Goal: Task Accomplishment & Management: Complete application form

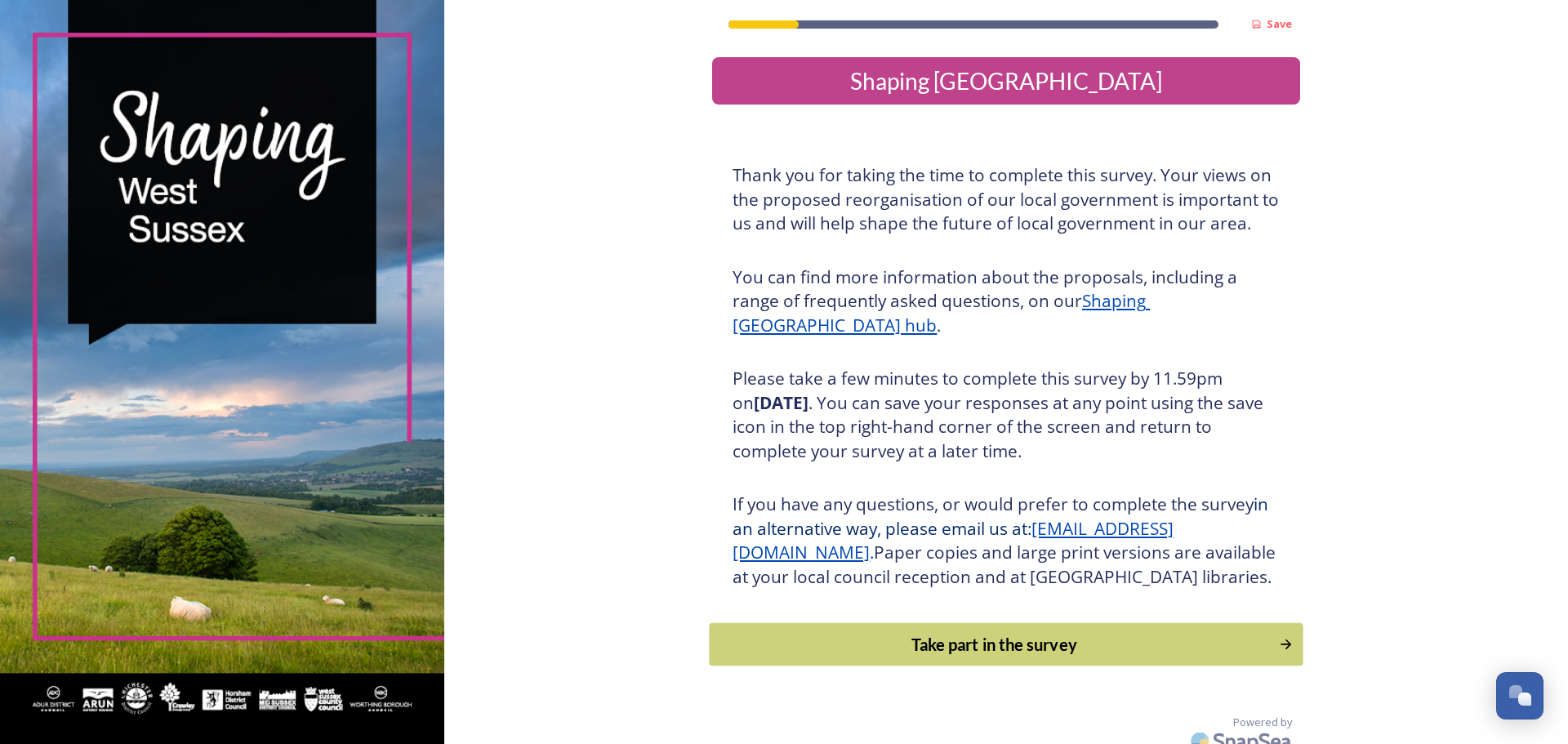
click at [1033, 657] on div "Take part in the survey" at bounding box center [994, 644] width 552 height 24
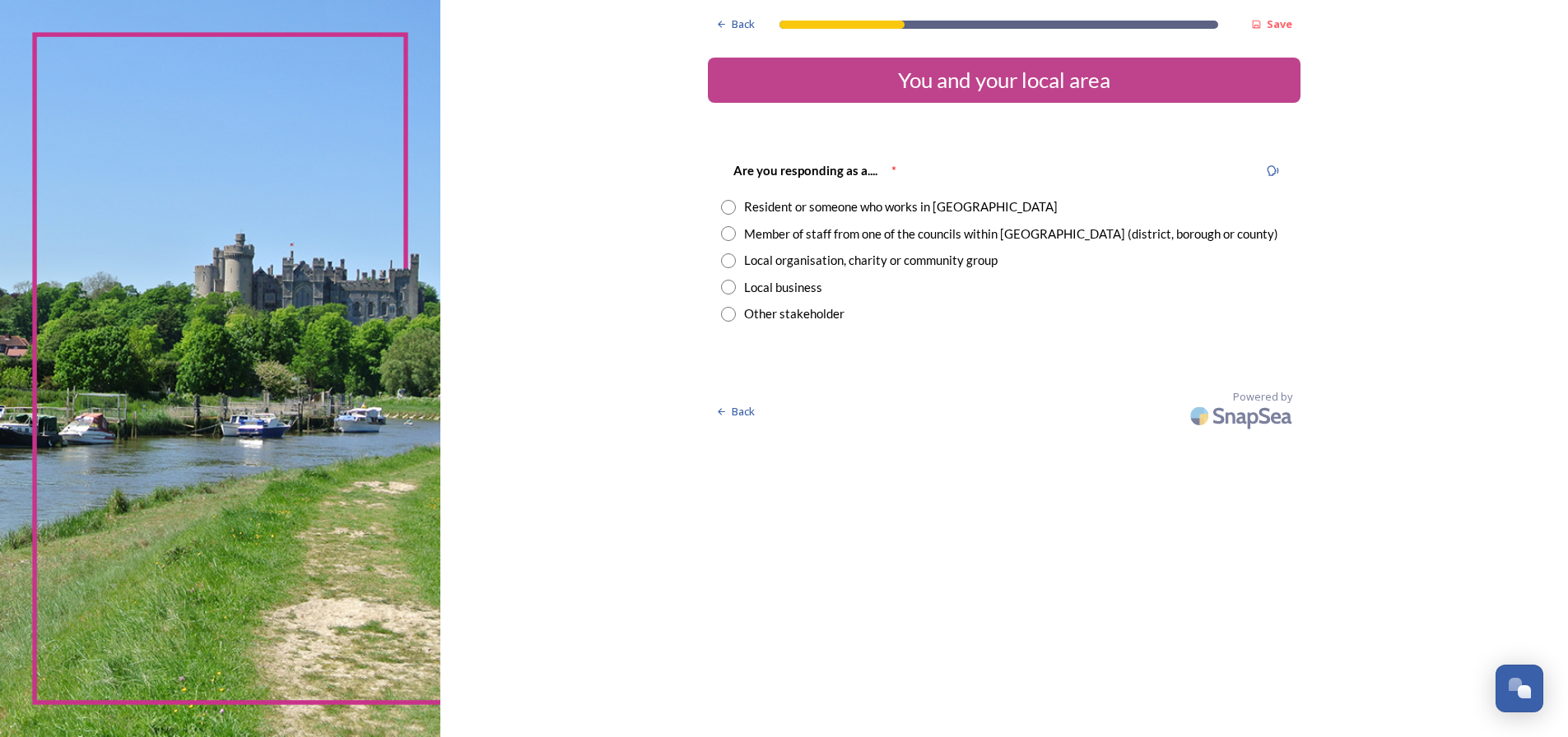
click at [836, 203] on div "Resident or someone who works in [GEOGRAPHIC_DATA]" at bounding box center [901, 207] width 314 height 19
radio input "true"
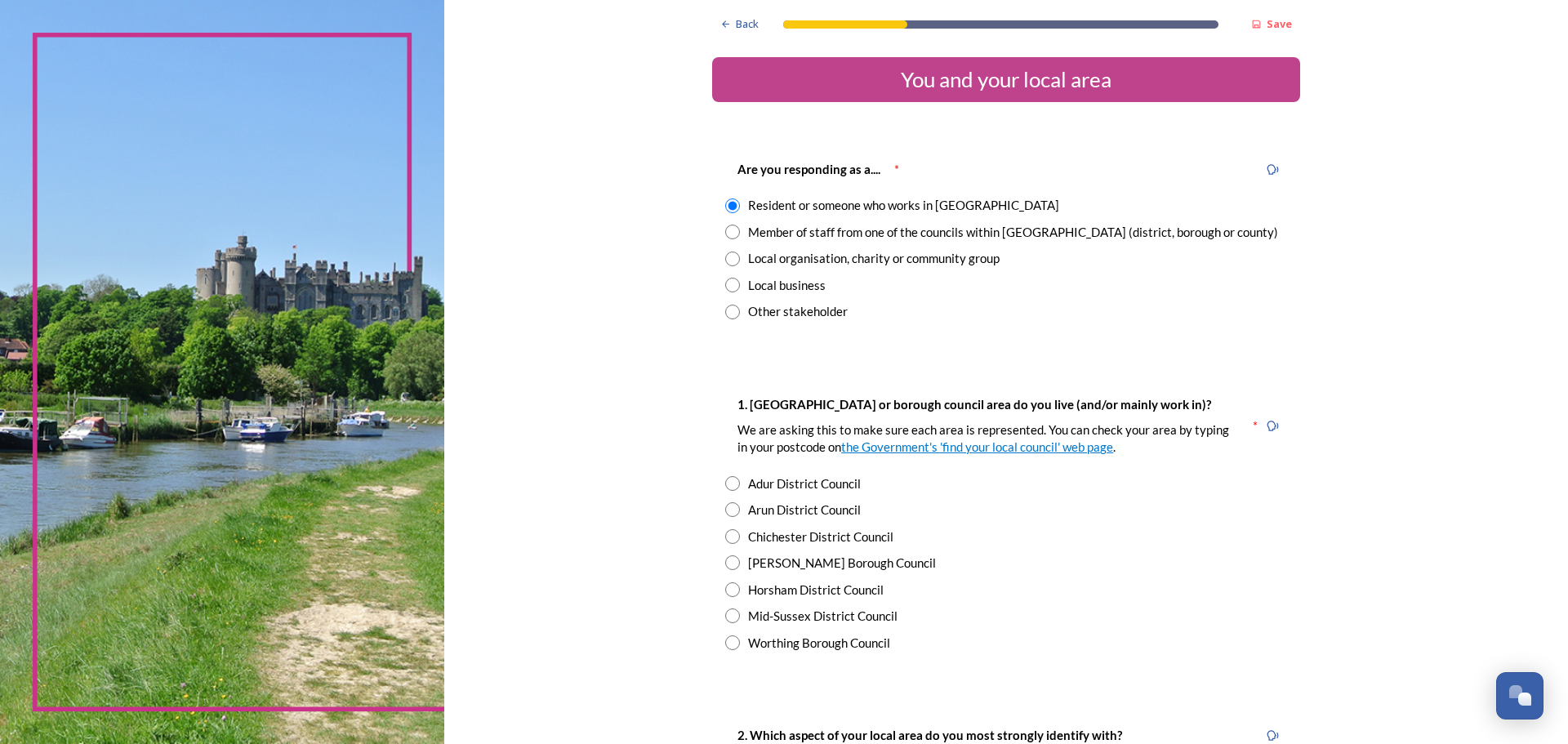
click at [804, 564] on div "[PERSON_NAME] Borough Council" at bounding box center [842, 563] width 187 height 19
radio input "true"
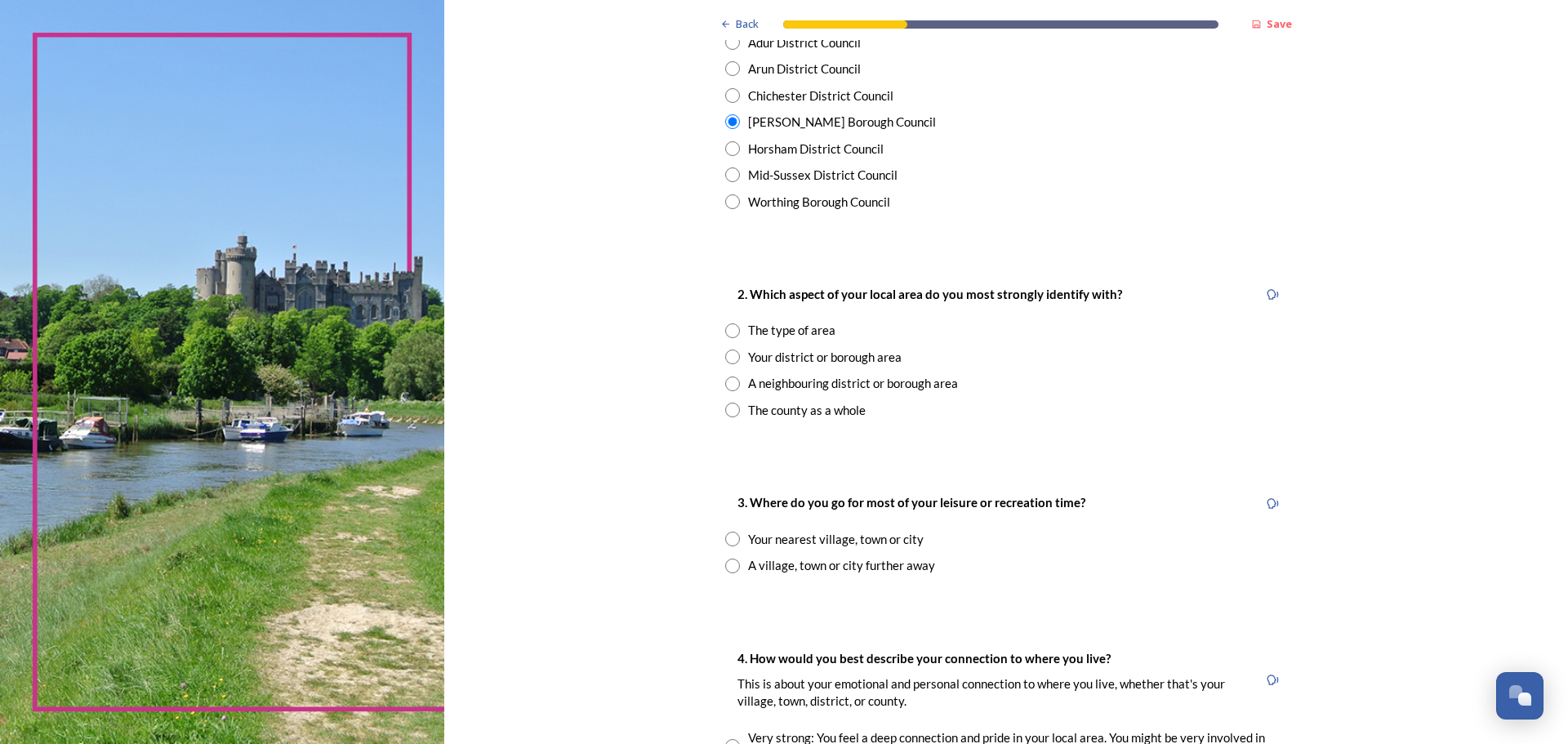
scroll to position [446, 0]
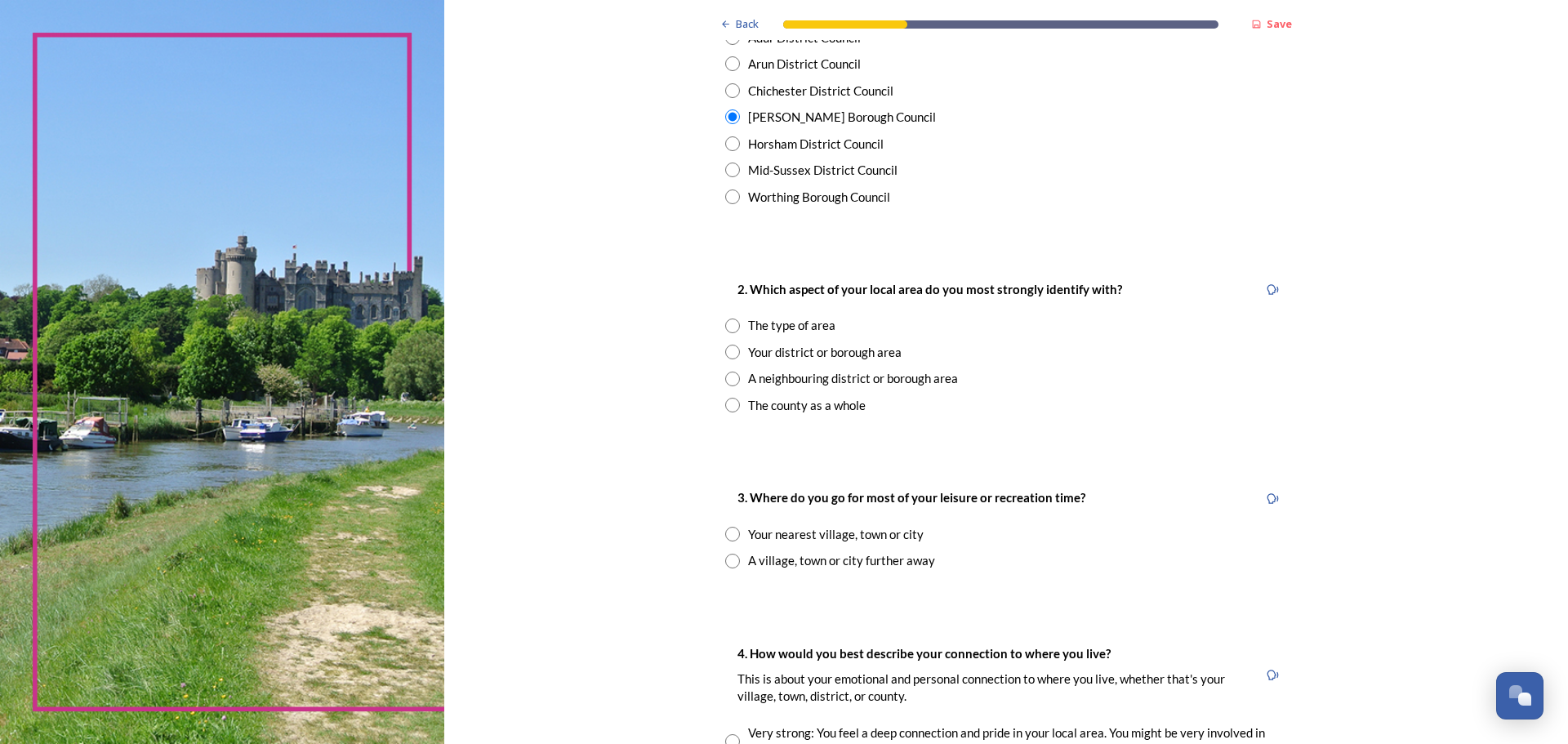
click at [861, 354] on div "Your district or borough area" at bounding box center [824, 352] width 154 height 19
radio input "true"
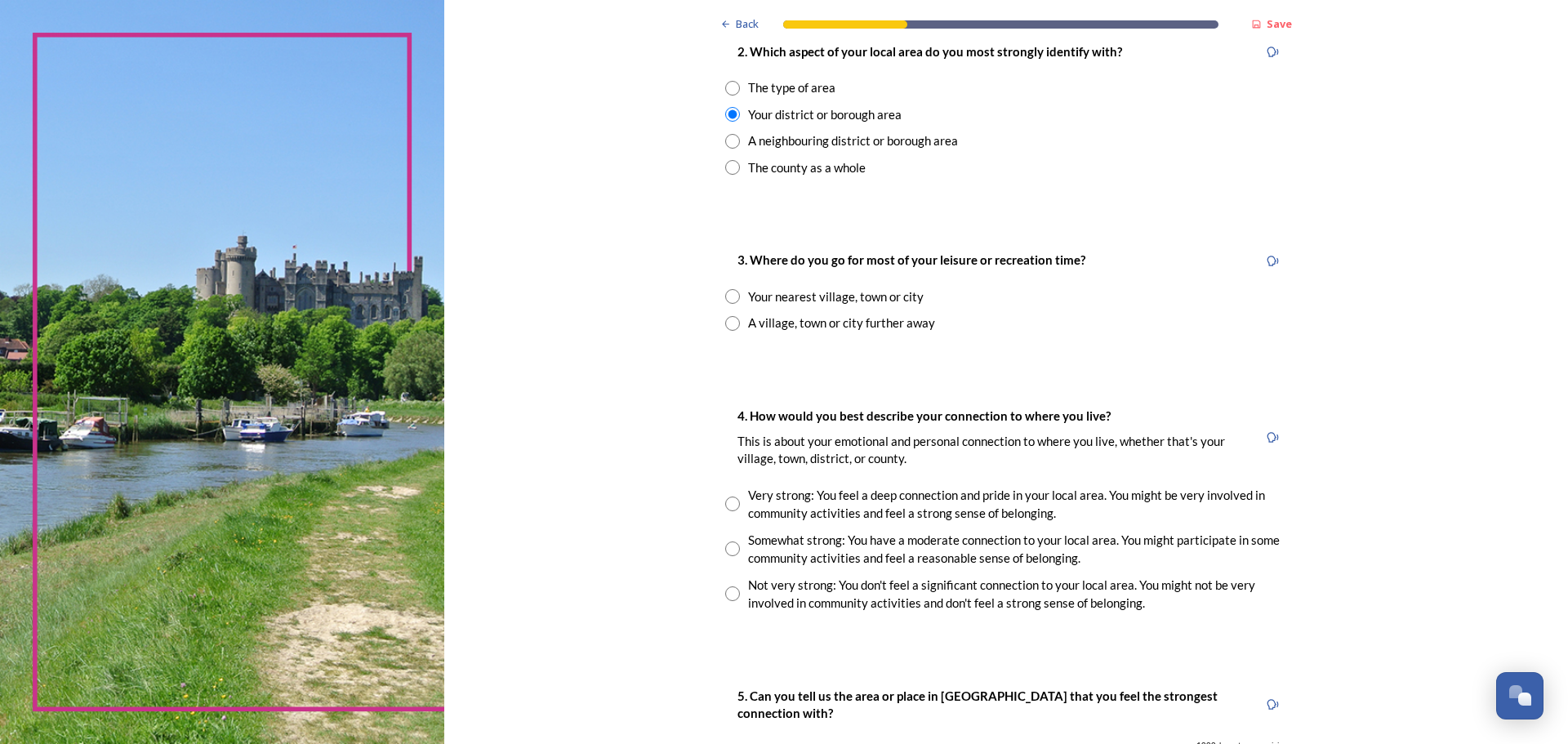
scroll to position [708, 0]
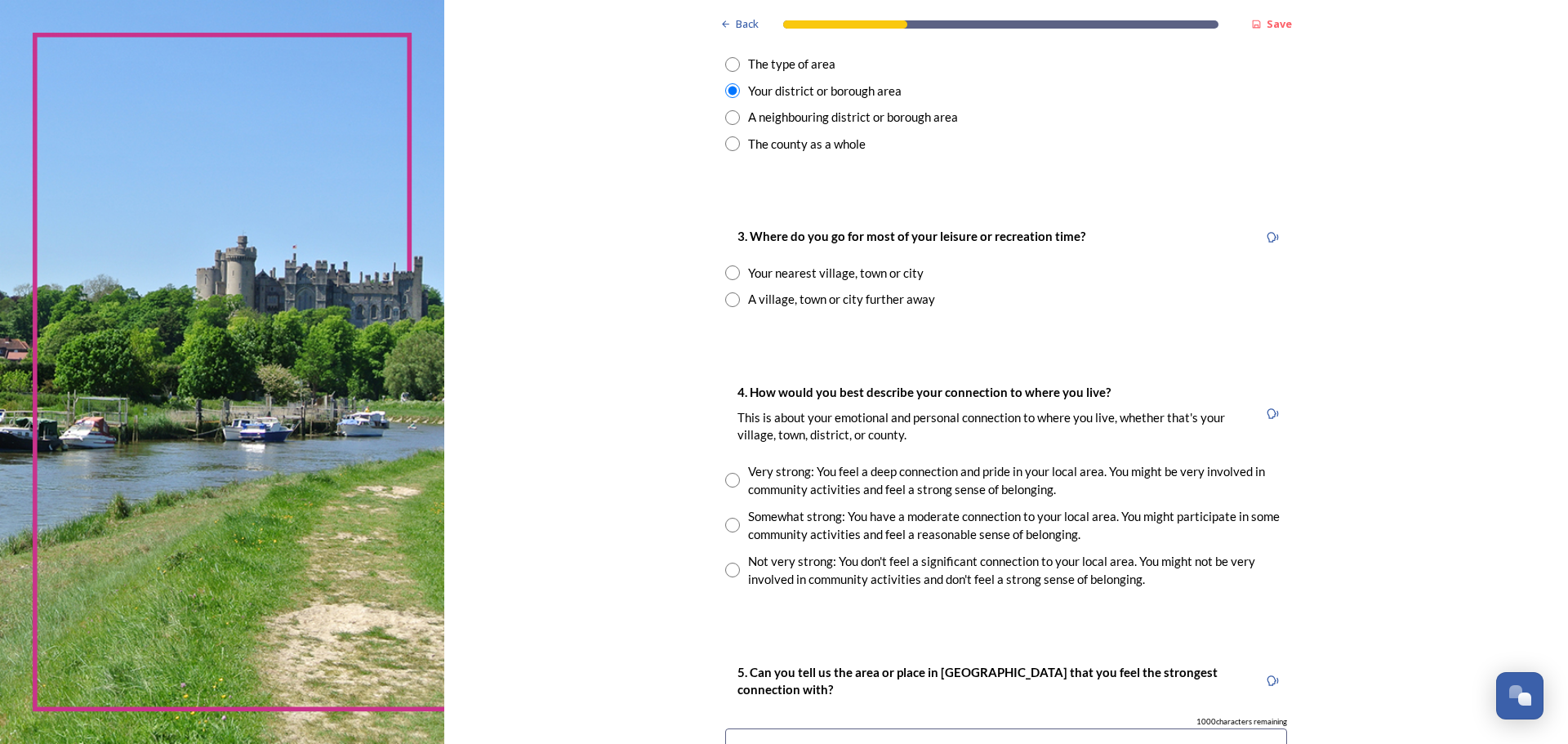
click at [823, 277] on div "Your nearest village, town or city" at bounding box center [836, 273] width 175 height 19
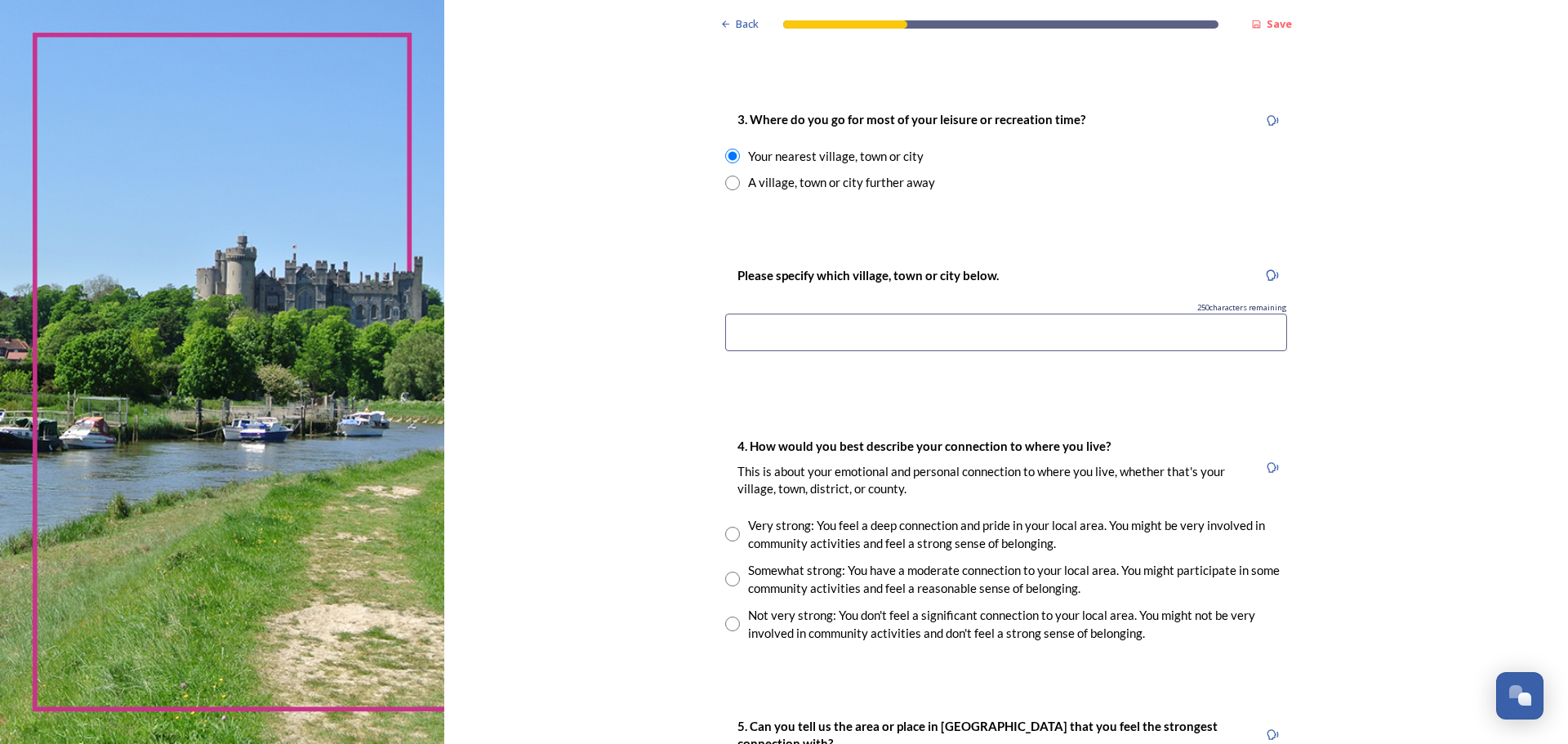
scroll to position [826, 0]
click at [887, 196] on div "3. Where do you go for most of your leisure or recreation time? Your nearest vi…" at bounding box center [1007, 148] width 588 height 115
click at [876, 186] on div "A village, town or city further away" at bounding box center [842, 181] width 187 height 19
radio input "false"
radio input "true"
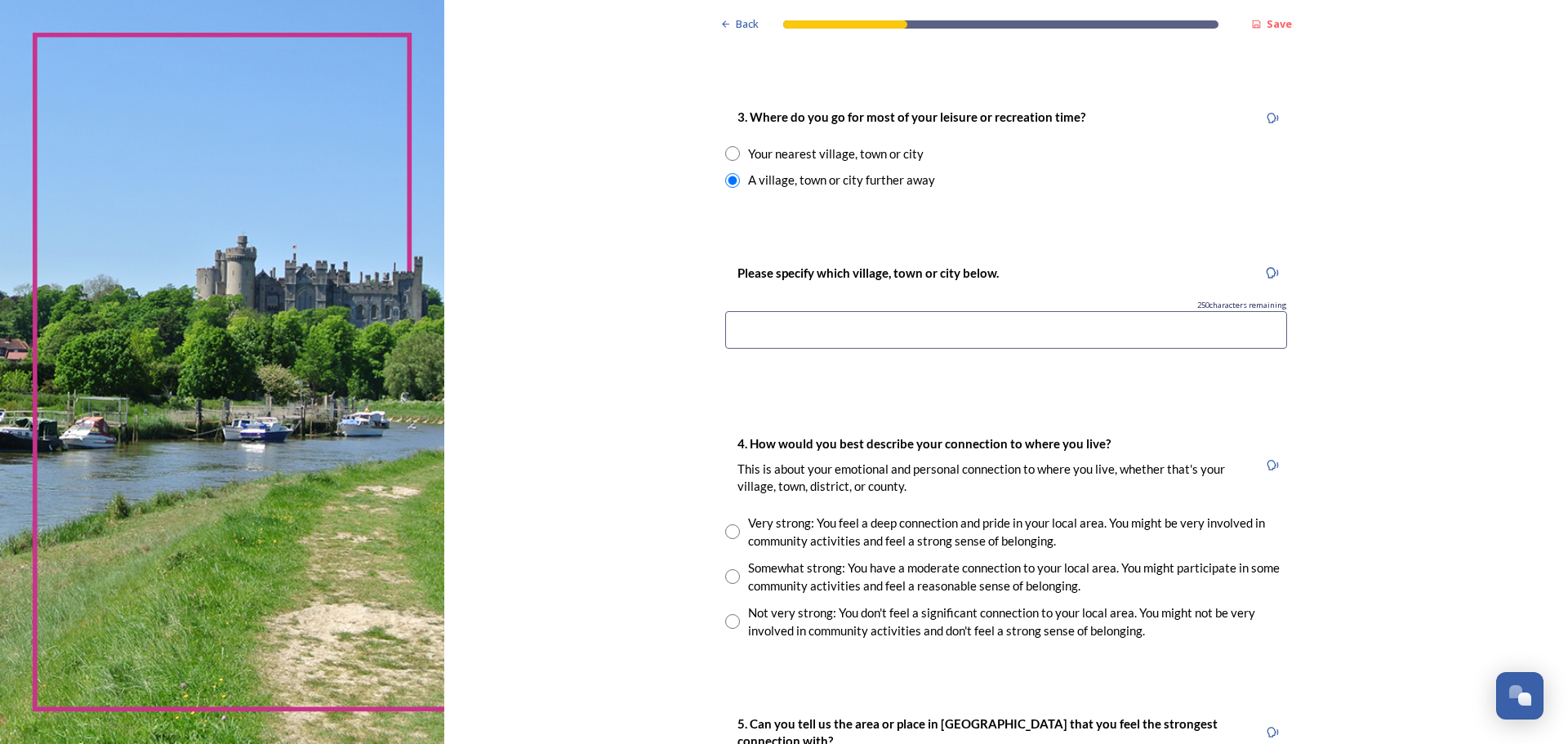
click at [867, 153] on div "Your nearest village, town or city" at bounding box center [836, 155] width 175 height 19
radio input "true"
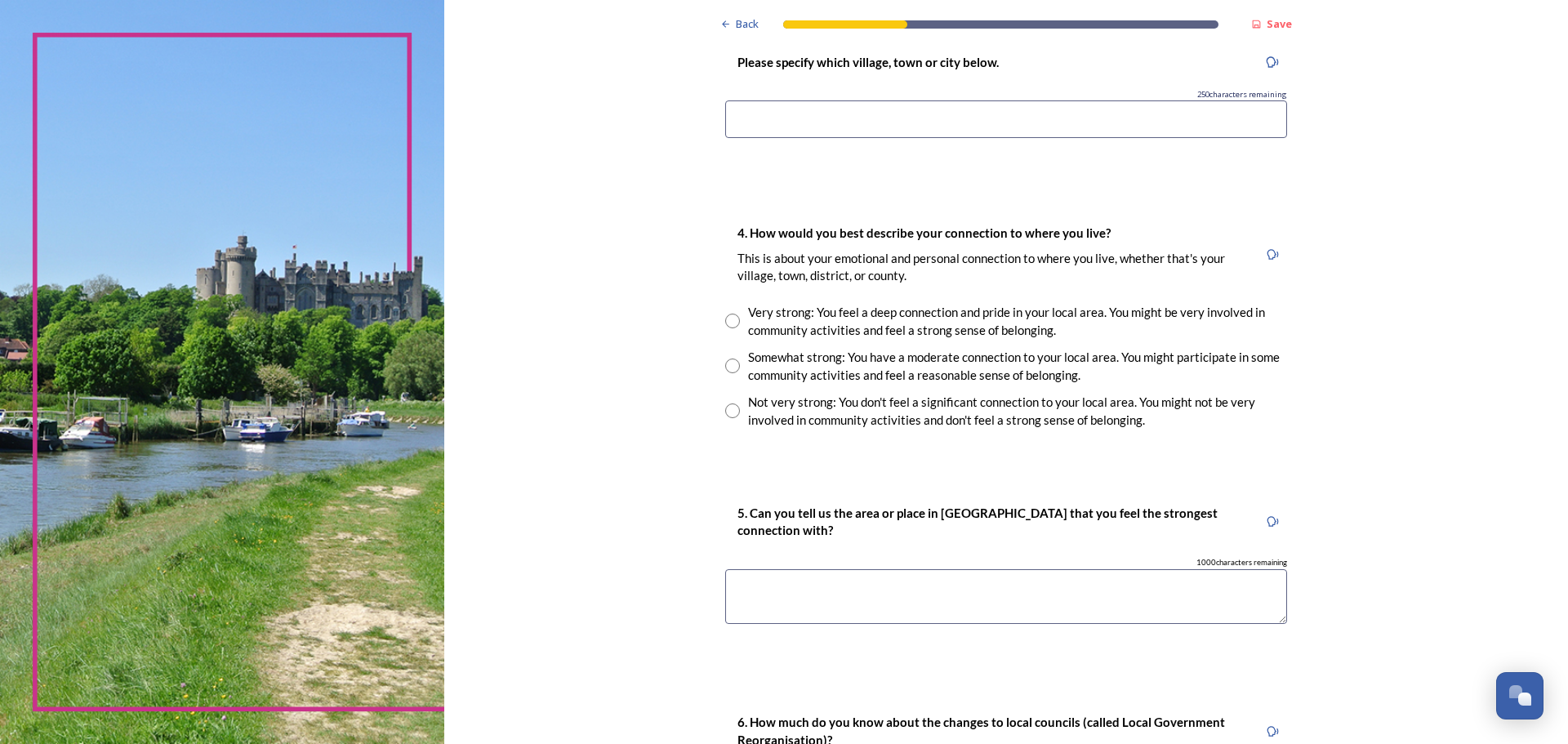
click at [981, 352] on div "Somewhat strong: You have a moderate connection to your local area. You might p…" at bounding box center [1017, 366] width 539 height 36
radio input "true"
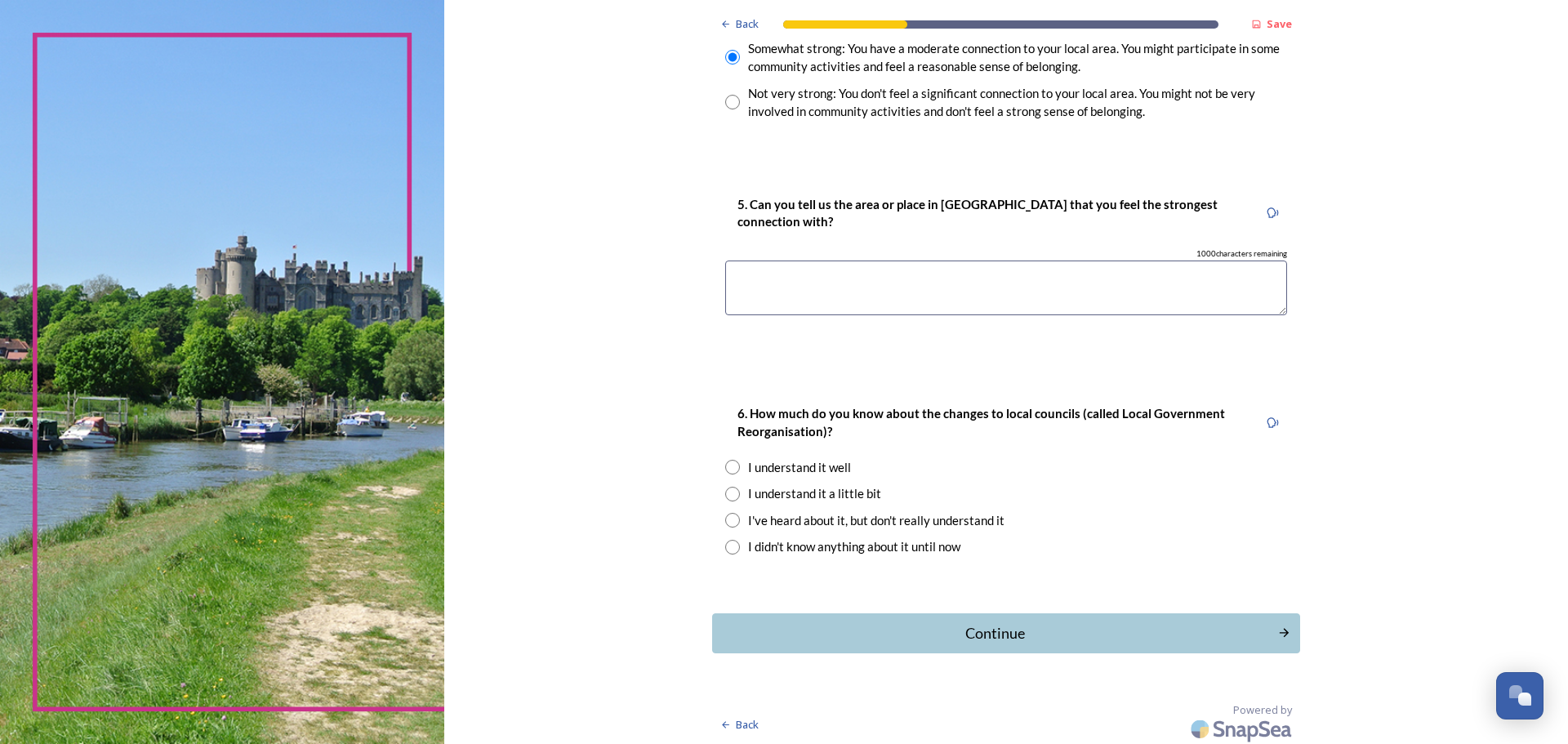
scroll to position [1351, 0]
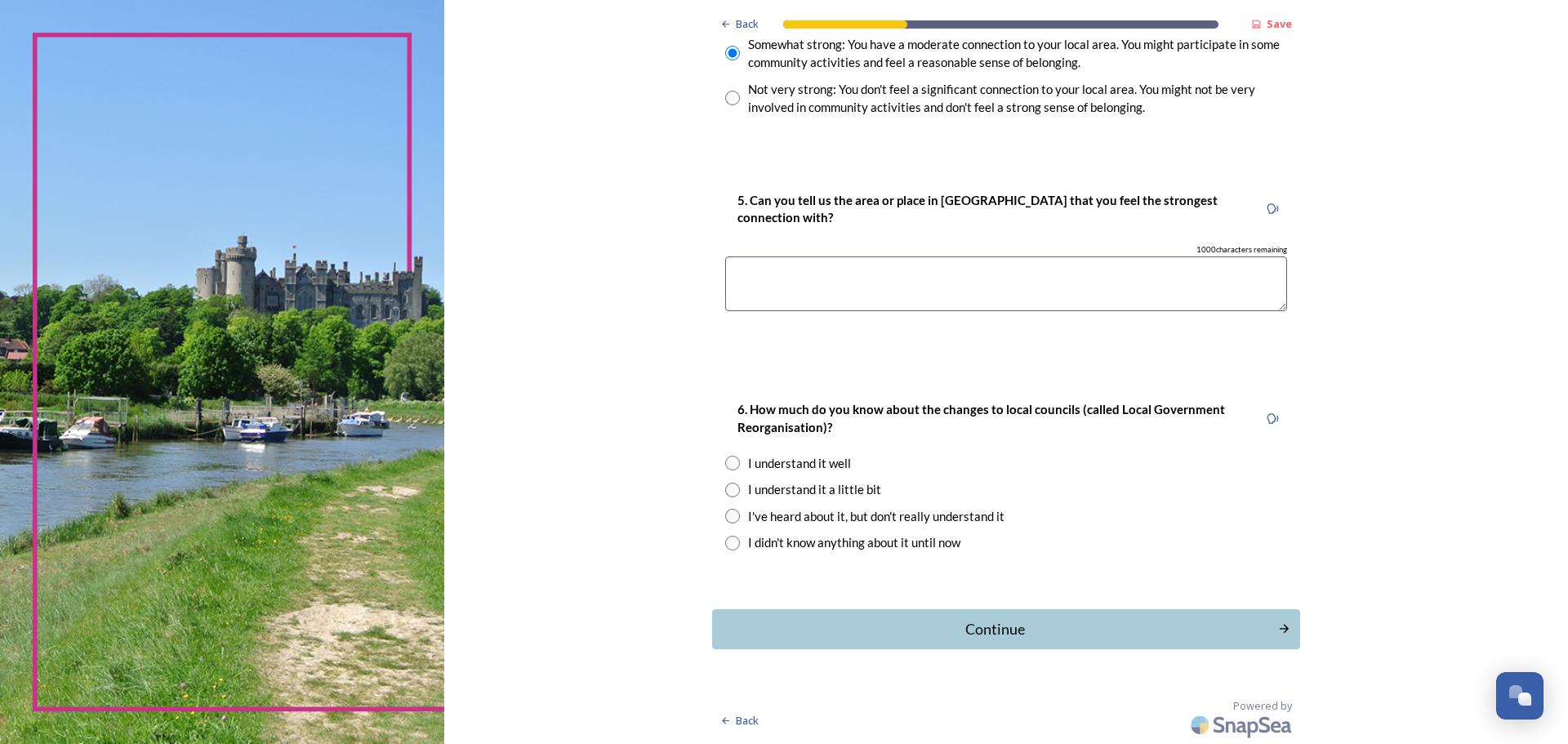
click at [784, 493] on div "I understand it a little bit" at bounding box center [814, 490] width 133 height 19
click at [793, 517] on div "I've heard about it, but don't really understand it" at bounding box center [876, 517] width 257 height 19
radio input "false"
radio input "true"
click at [919, 625] on div "Continue" at bounding box center [994, 629] width 553 height 22
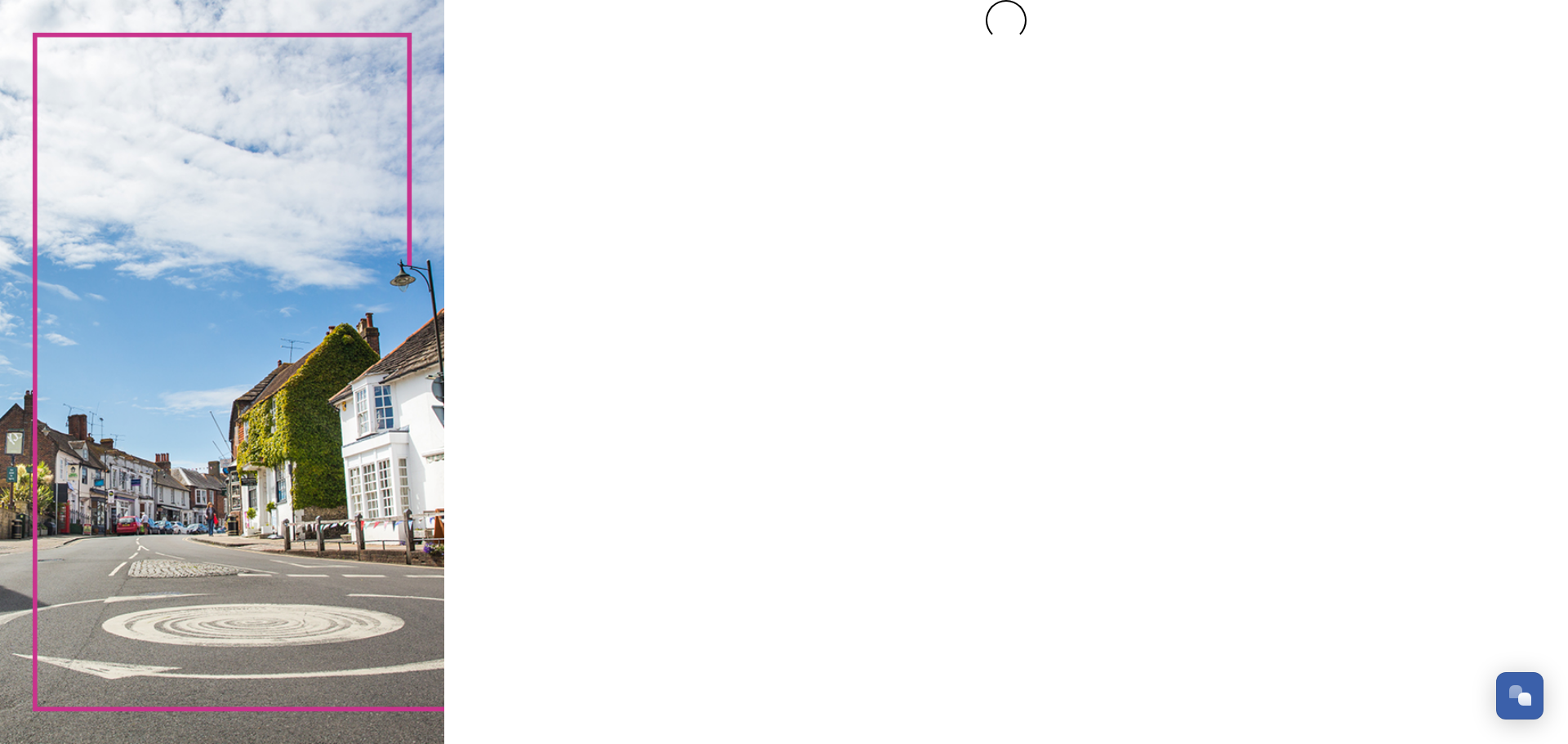
scroll to position [0, 0]
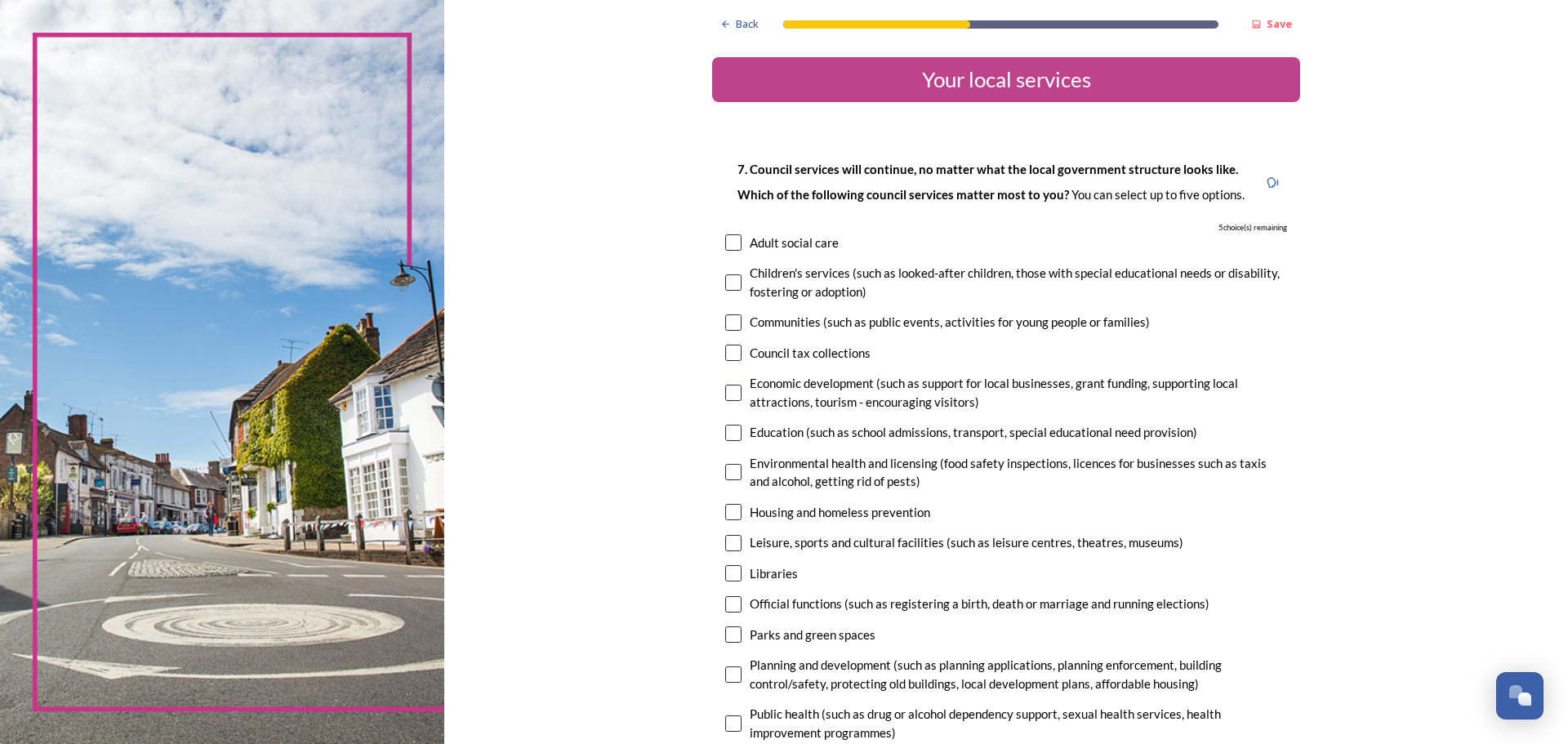
click at [936, 194] on strong "﻿﻿Which of the following council services matter most to you?" at bounding box center [904, 194] width 334 height 15
click at [729, 288] on input "checkbox" at bounding box center [733, 282] width 16 height 16
checkbox input "true"
click at [728, 327] on input "checkbox" at bounding box center [733, 322] width 16 height 16
checkbox input "true"
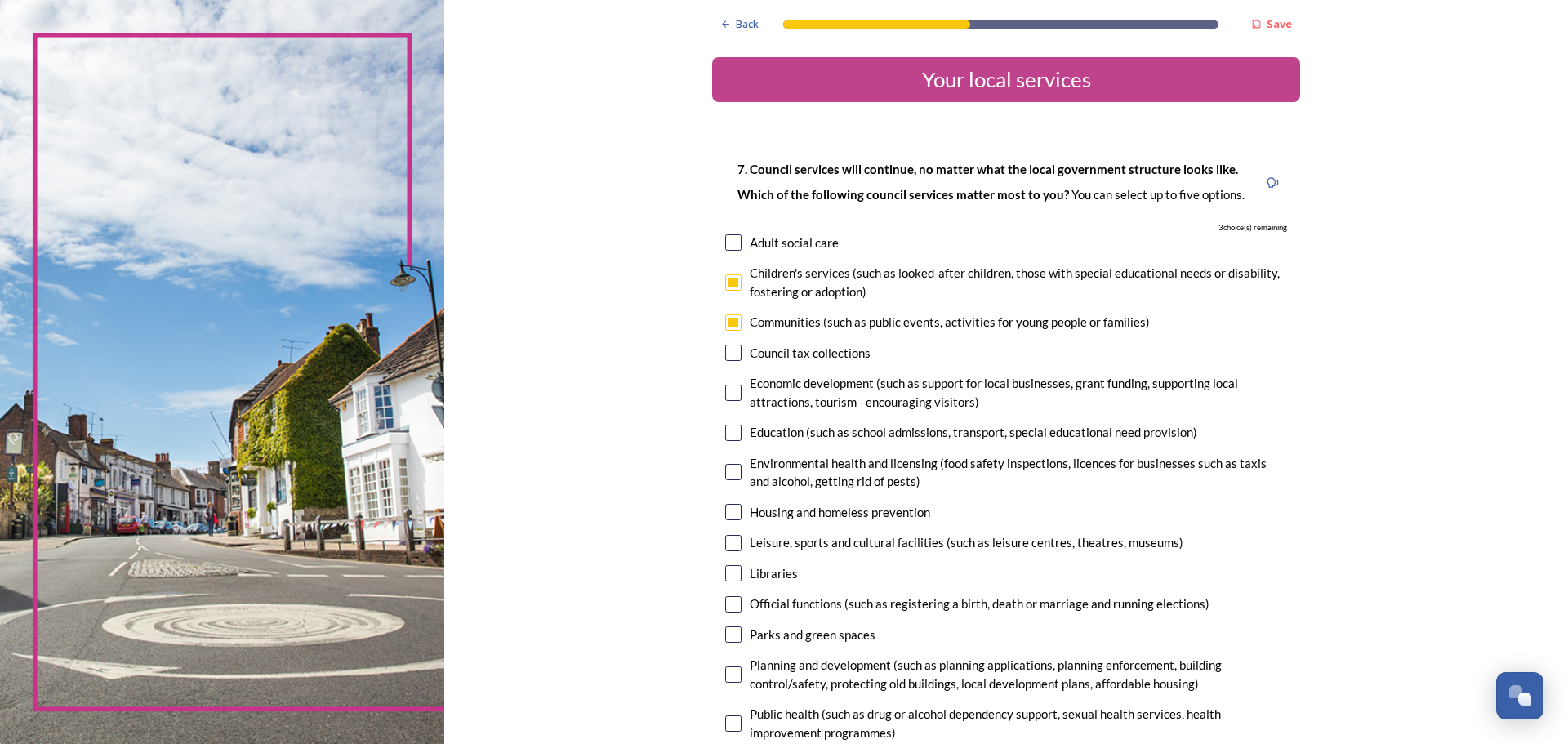
click at [730, 396] on input "checkbox" at bounding box center [733, 392] width 16 height 16
checkbox input "true"
click at [728, 436] on input "checkbox" at bounding box center [733, 432] width 16 height 16
checkbox input "true"
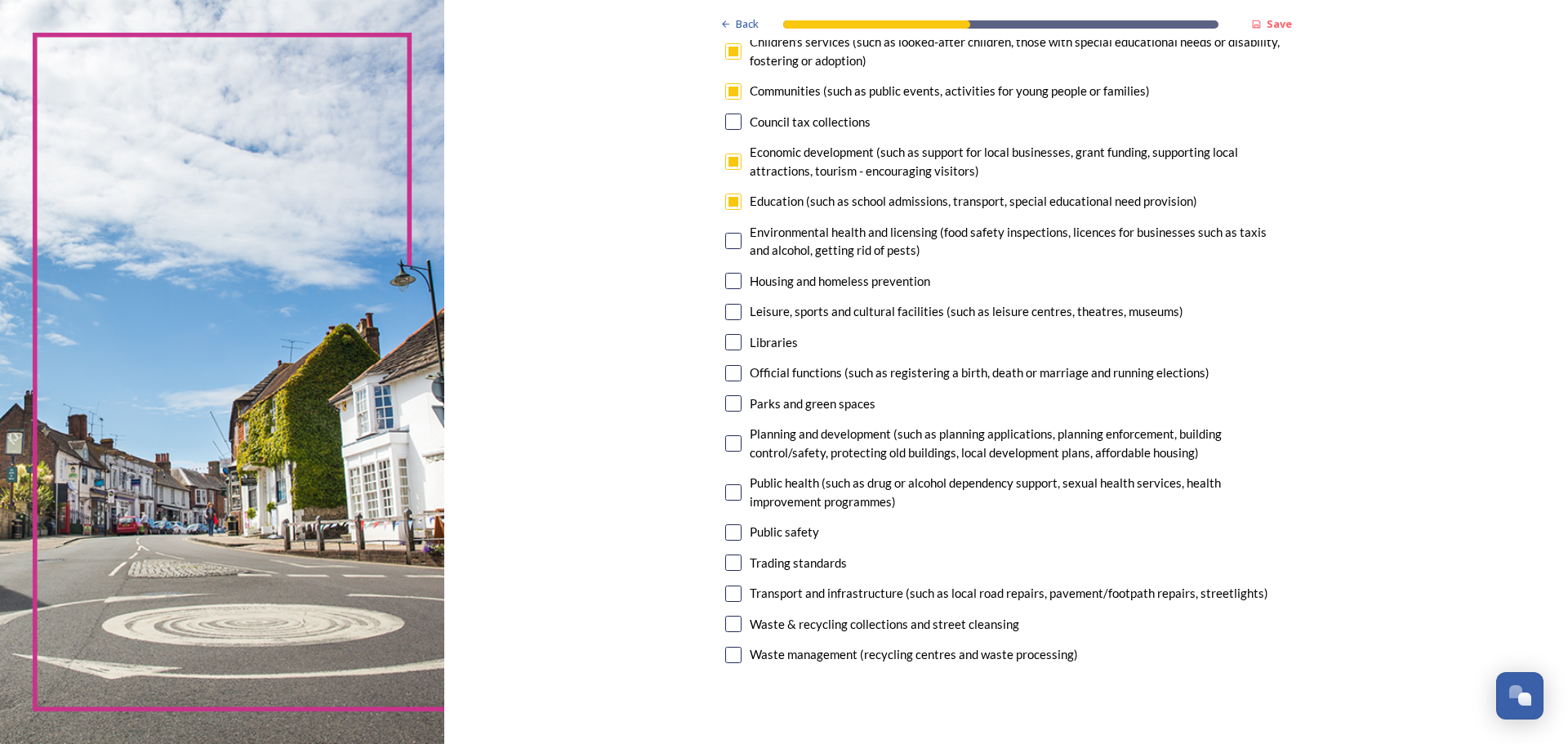
scroll to position [229, 0]
click at [725, 600] on input "checkbox" at bounding box center [733, 596] width 16 height 16
checkbox input "true"
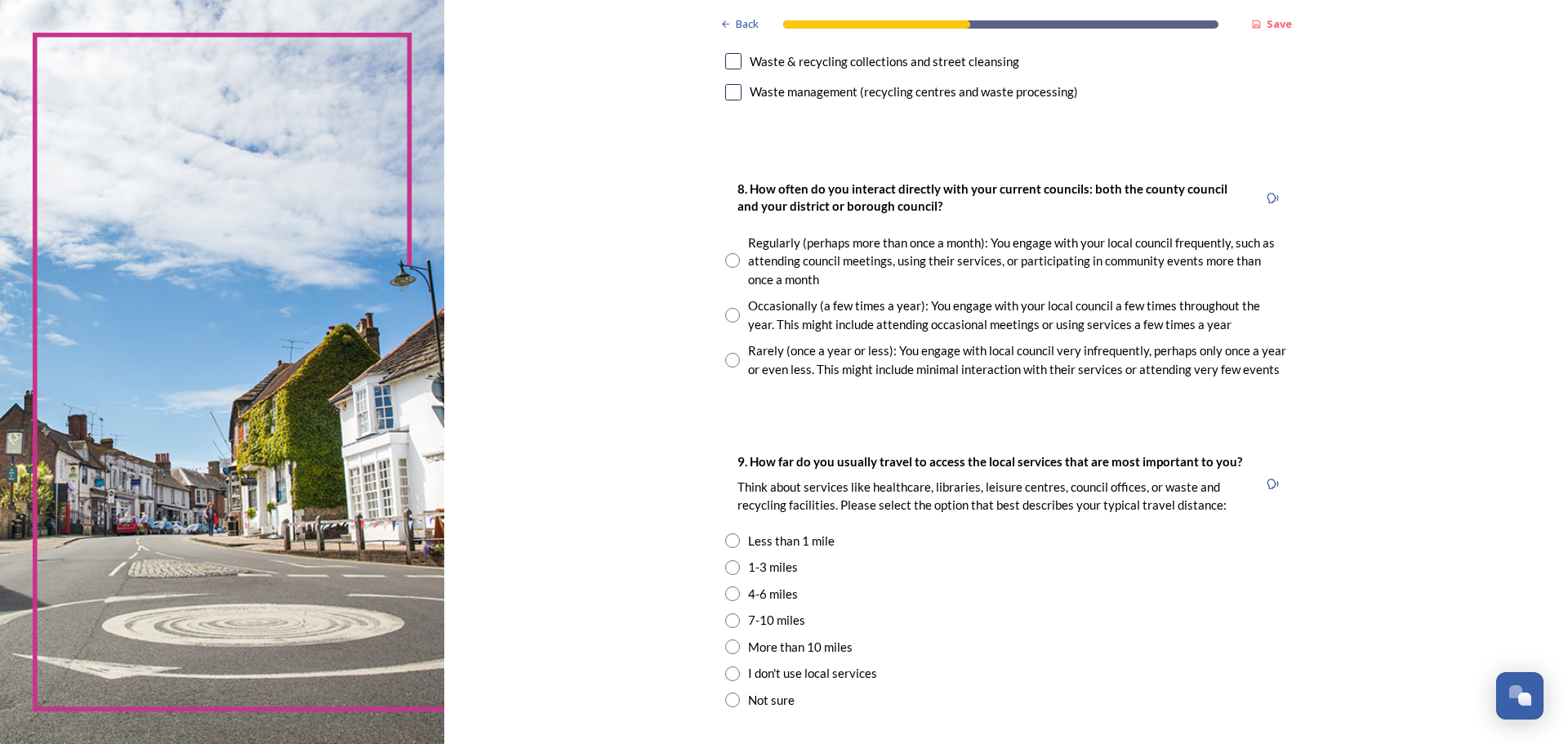
scroll to position [797, 0]
click at [1203, 320] on div "Occasionally (a few times a year): You engage with your local council a few tim…" at bounding box center [1017, 313] width 539 height 36
radio input "true"
click at [1456, 420] on div "Back Save Your local services 7. Council services will continue, no matter what…" at bounding box center [1006, 237] width 1124 height 2069
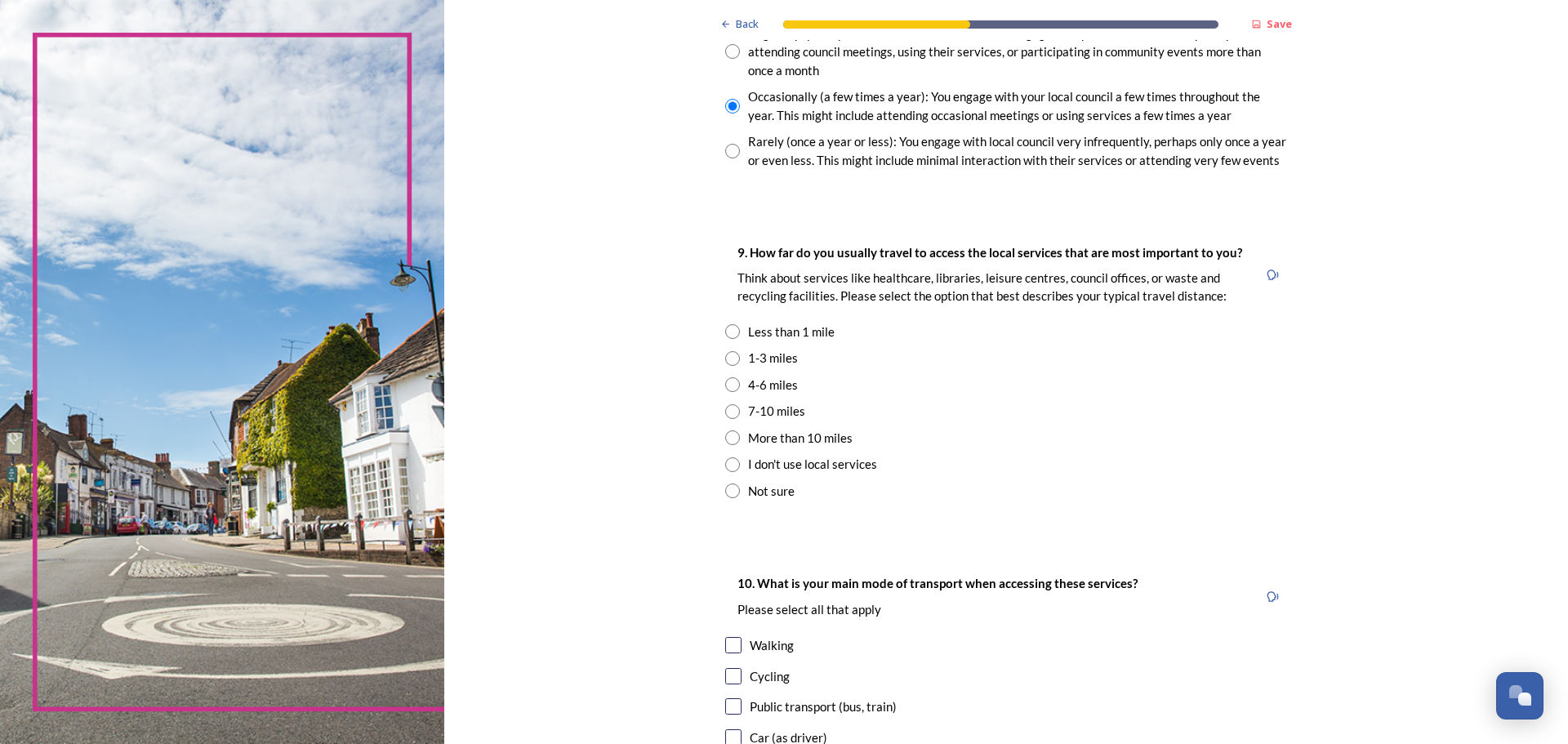
scroll to position [1090, 0]
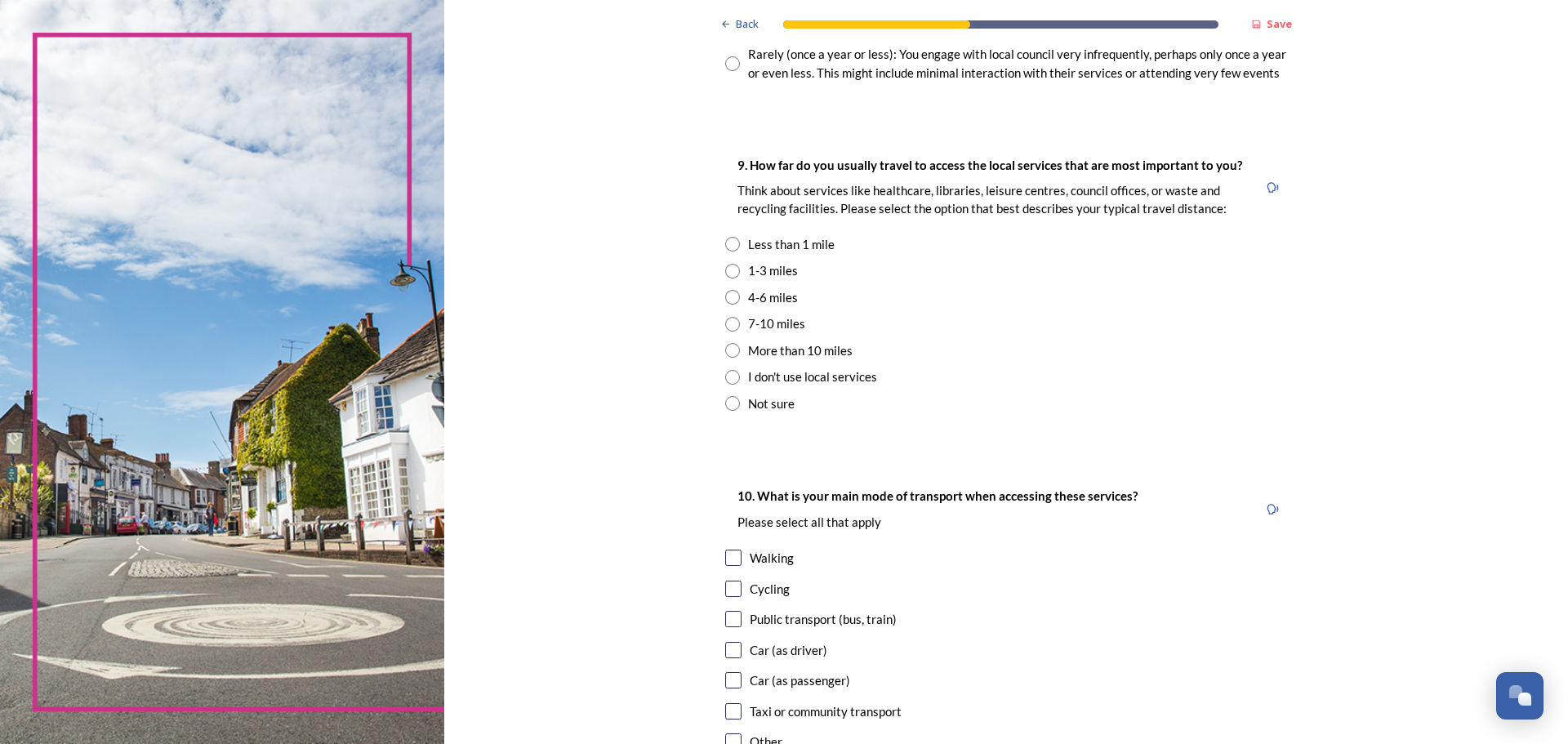
click at [730, 271] on input "radio" at bounding box center [732, 271] width 15 height 15
radio input "true"
click at [732, 324] on input "radio" at bounding box center [732, 324] width 15 height 15
radio input "true"
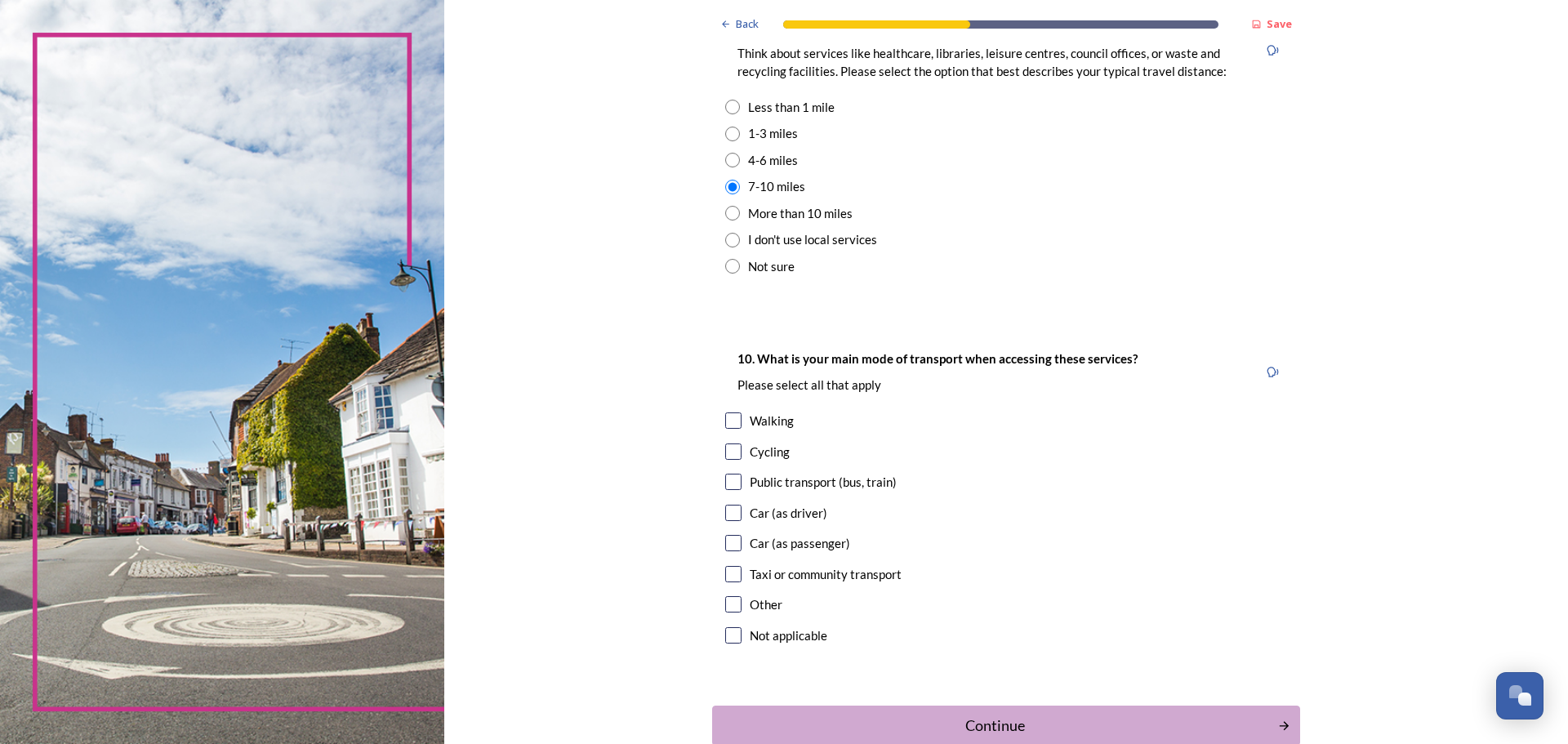
scroll to position [1325, 0]
